Goal: Task Accomplishment & Management: Complete application form

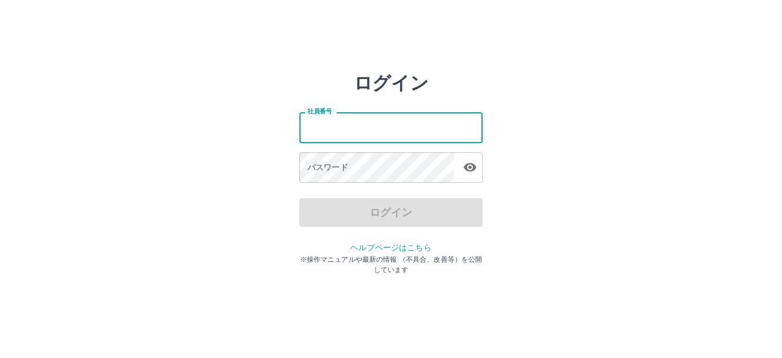
click at [411, 127] on input "社員番号" at bounding box center [390, 127] width 183 height 30
type input "*******"
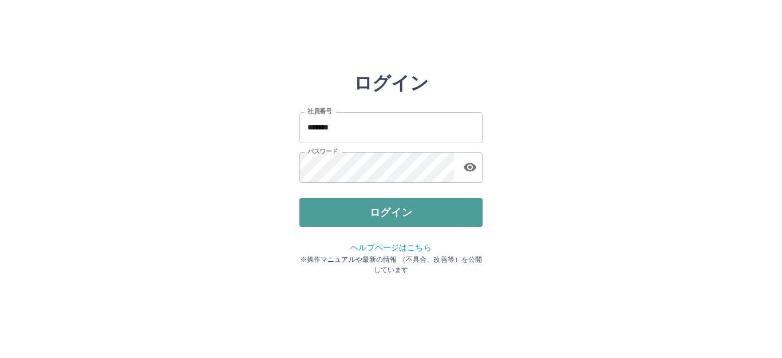
click at [381, 209] on button "ログイン" at bounding box center [390, 212] width 183 height 29
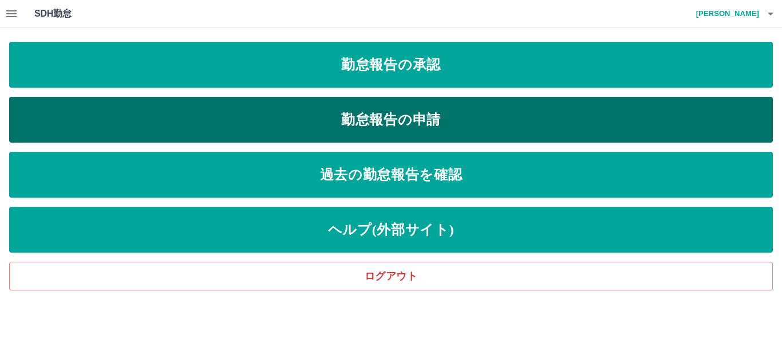
click at [528, 112] on link "勤怠報告の申請" at bounding box center [391, 120] width 764 height 46
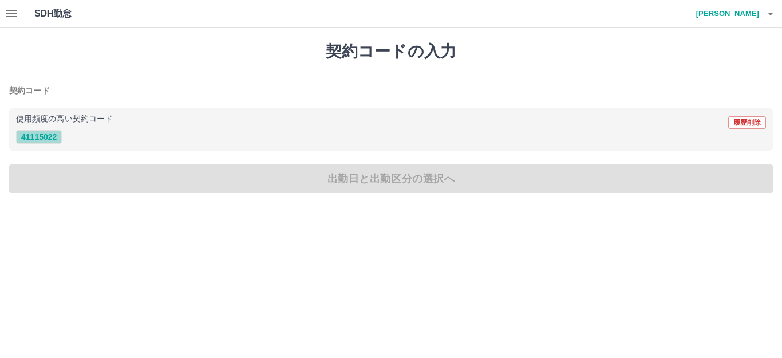
click at [47, 137] on button "41115022" at bounding box center [39, 137] width 46 height 14
type input "********"
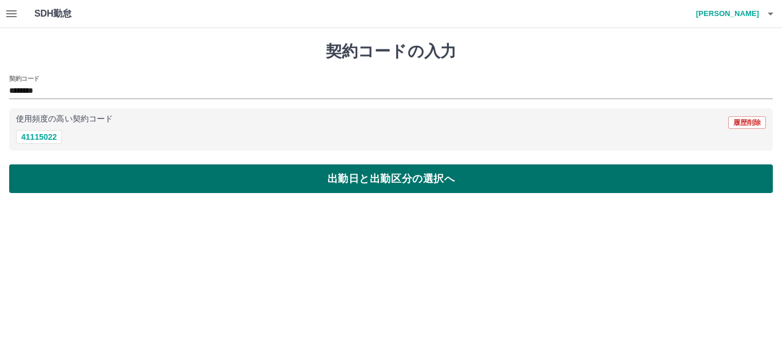
click at [72, 177] on button "出勤日と出勤区分の選択へ" at bounding box center [391, 178] width 764 height 29
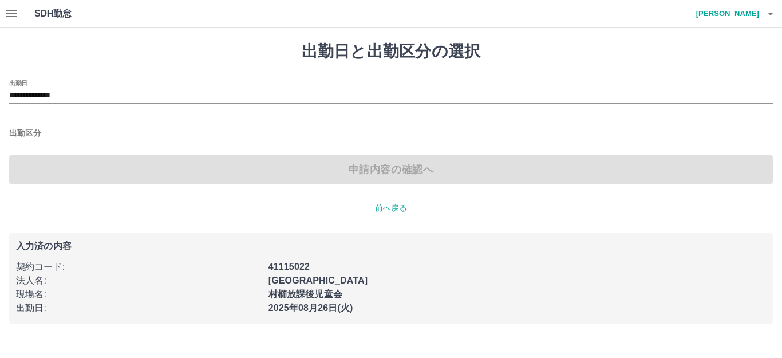
click at [29, 135] on input "出勤区分" at bounding box center [391, 133] width 764 height 14
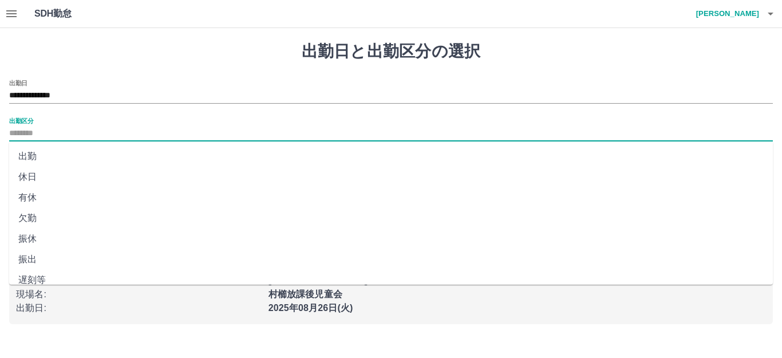
click at [31, 157] on li "出勤" at bounding box center [391, 156] width 764 height 21
type input "**"
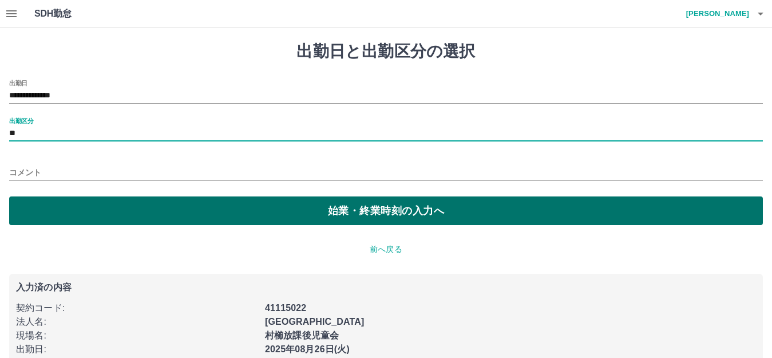
click at [58, 207] on button "始業・終業時刻の入力へ" at bounding box center [386, 210] width 754 height 29
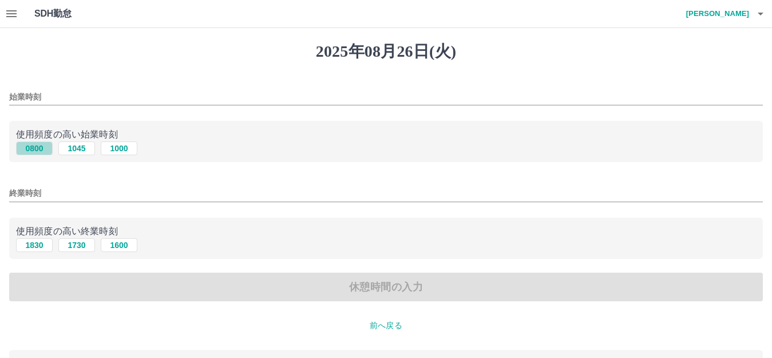
click at [33, 148] on button "0800" at bounding box center [34, 148] width 37 height 14
type input "****"
drag, startPoint x: 33, startPoint y: 244, endPoint x: 34, endPoint y: 239, distance: 5.8
click at [33, 244] on button "1830" at bounding box center [34, 245] width 37 height 14
type input "****"
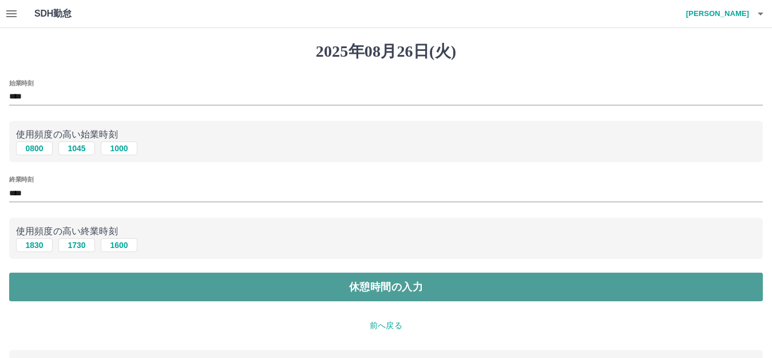
click at [133, 288] on button "休憩時間の入力" at bounding box center [386, 286] width 754 height 29
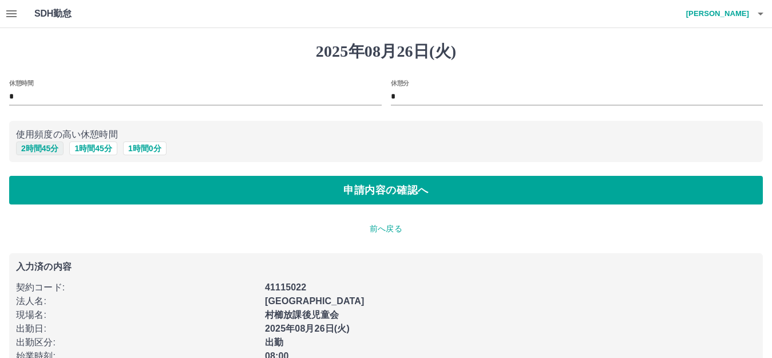
click at [28, 152] on button "2 時間 45 分" at bounding box center [40, 148] width 48 height 14
type input "*"
type input "**"
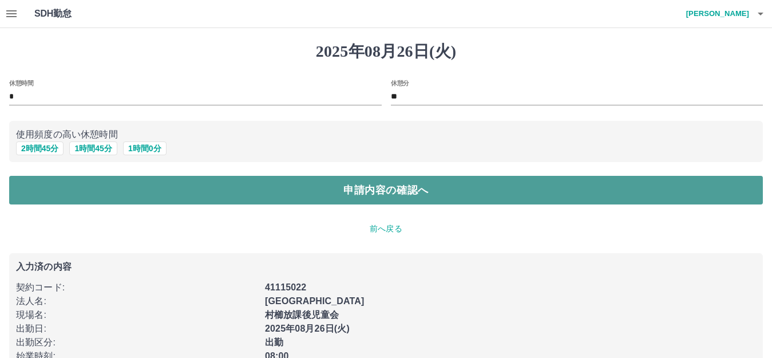
click at [84, 191] on button "申請内容の確認へ" at bounding box center [386, 190] width 754 height 29
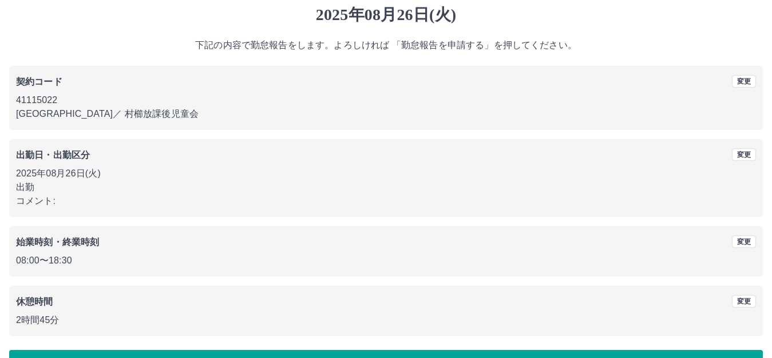
scroll to position [71, 0]
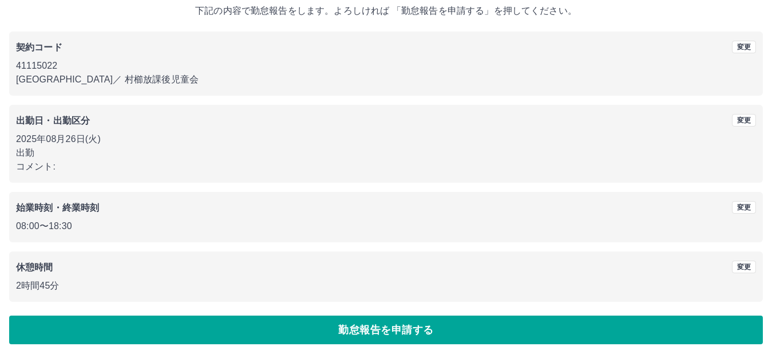
drag, startPoint x: 117, startPoint y: 323, endPoint x: 122, endPoint y: 308, distance: 15.9
click at [120, 318] on button "勤怠報告を申請する" at bounding box center [386, 329] width 754 height 29
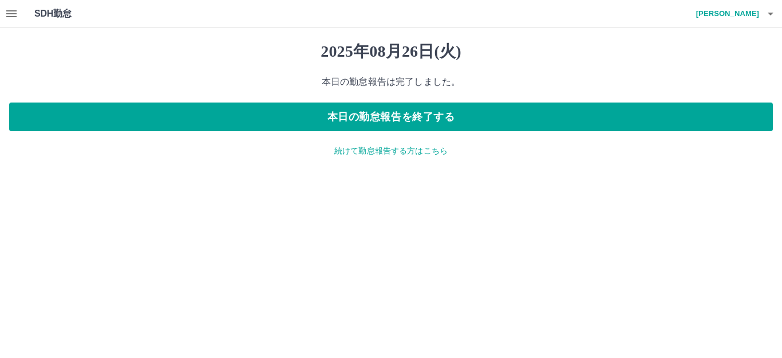
click at [11, 8] on icon "button" at bounding box center [12, 14] width 14 height 14
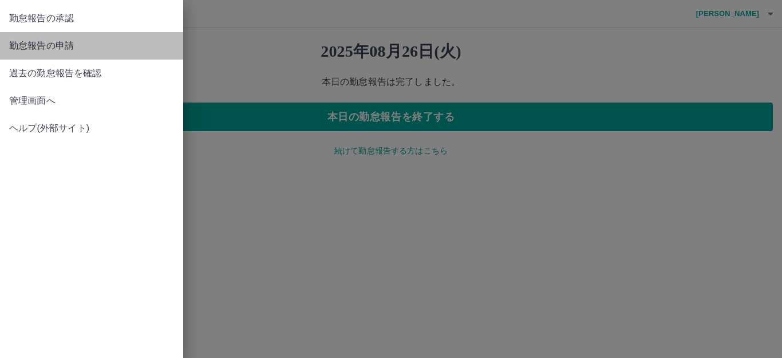
click at [63, 50] on span "勤怠報告の申請" at bounding box center [91, 46] width 165 height 14
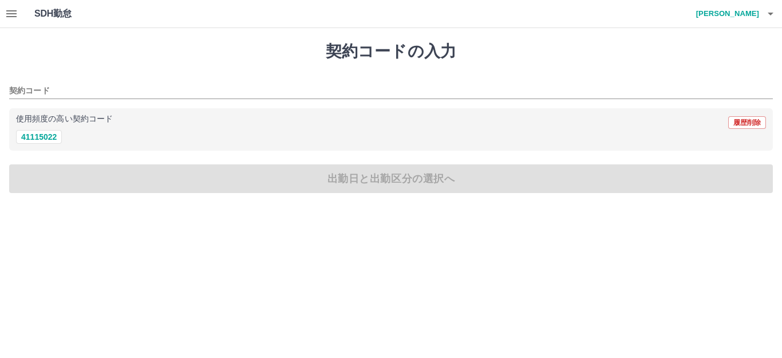
click at [15, 9] on icon "button" at bounding box center [12, 14] width 14 height 14
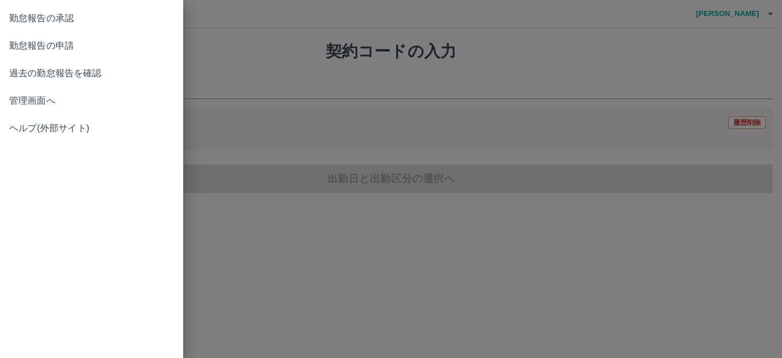
click at [47, 15] on span "勤怠報告の承認" at bounding box center [91, 18] width 165 height 14
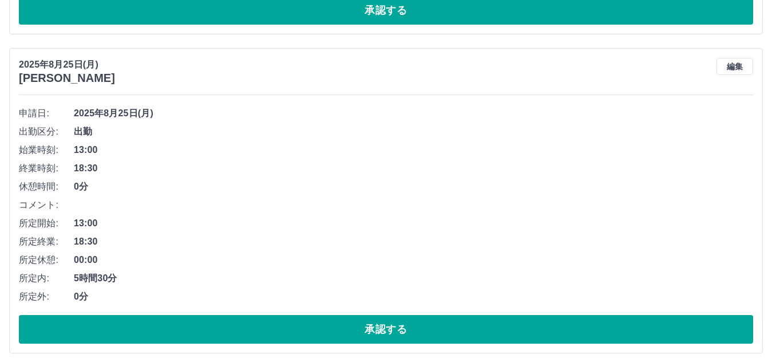
scroll to position [744, 0]
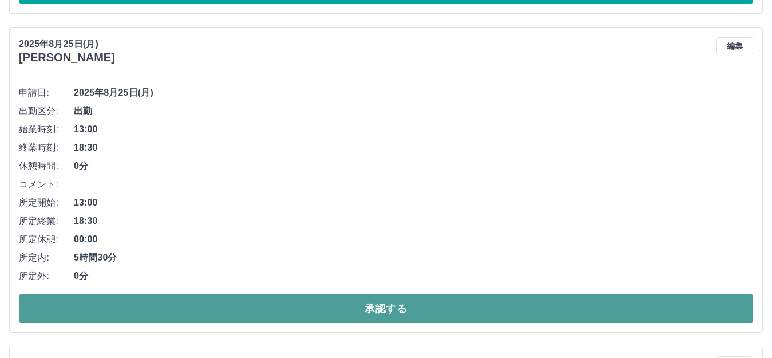
click at [164, 303] on button "承認する" at bounding box center [386, 308] width 734 height 29
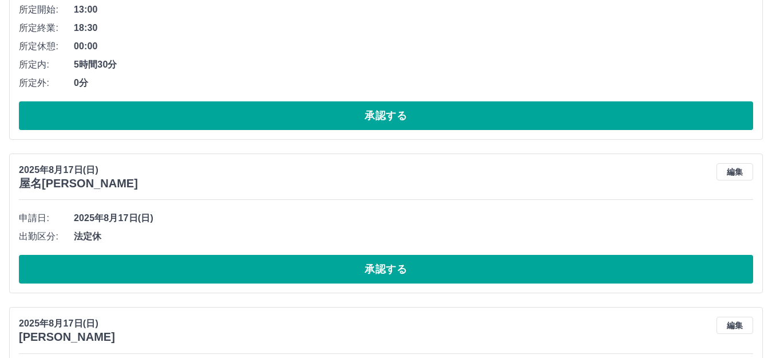
scroll to position [1087, 0]
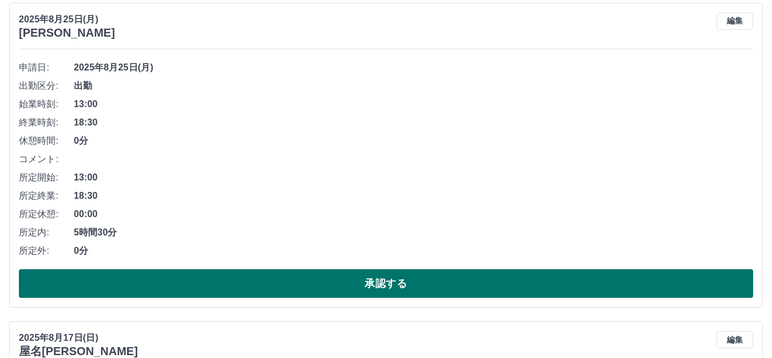
drag, startPoint x: 426, startPoint y: 283, endPoint x: 428, endPoint y: 276, distance: 7.0
click at [426, 279] on button "承認する" at bounding box center [386, 283] width 734 height 29
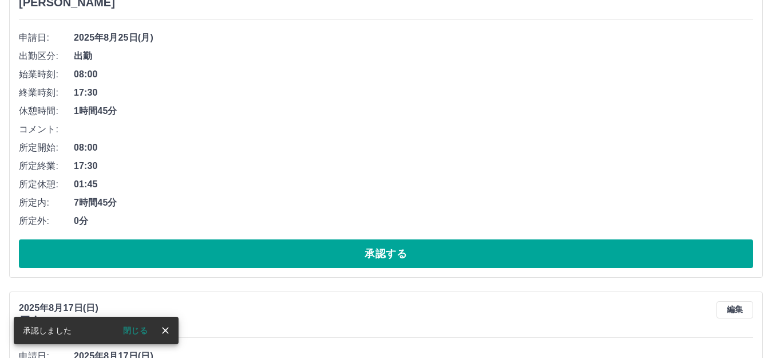
scroll to position [801, 0]
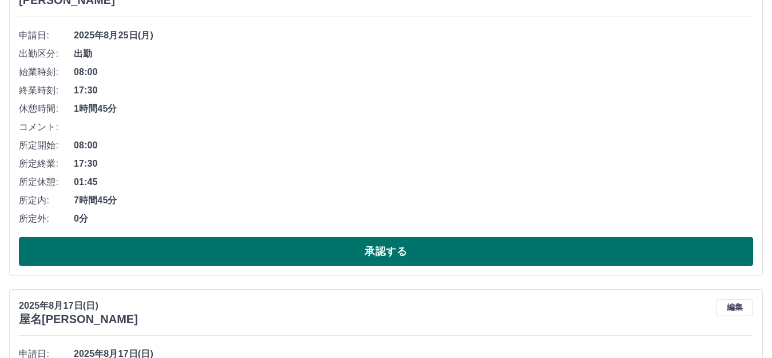
click at [426, 247] on button "承認する" at bounding box center [386, 251] width 734 height 29
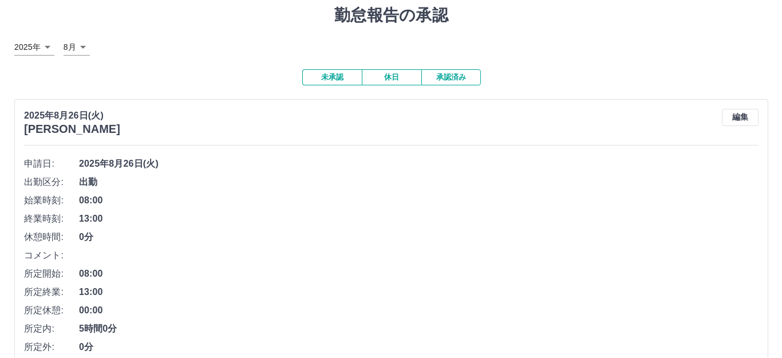
scroll to position [0, 0]
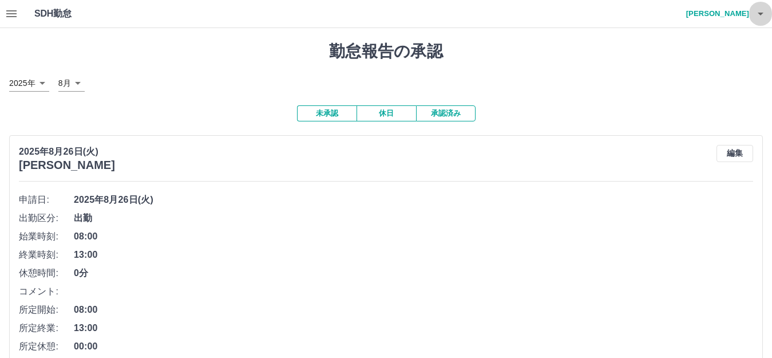
click at [759, 15] on icon "button" at bounding box center [761, 14] width 14 height 14
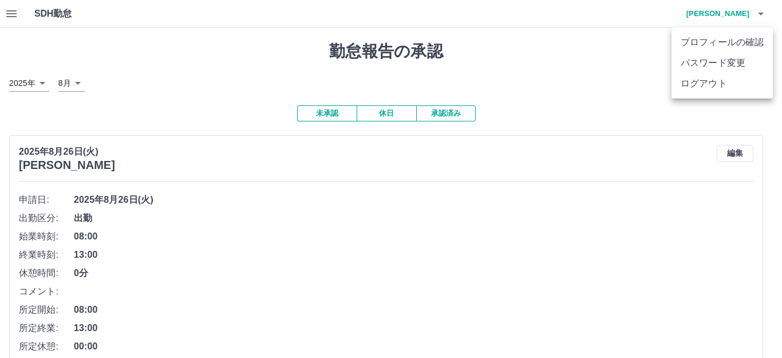
click at [721, 83] on li "ログアウト" at bounding box center [721, 83] width 101 height 21
